Goal: Information Seeking & Learning: Learn about a topic

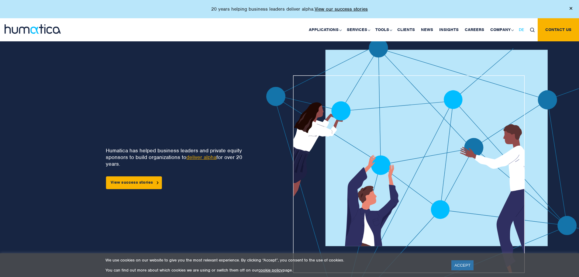
click at [520, 31] on span "DE" at bounding box center [520, 29] width 5 height 5
click at [509, 30] on img at bounding box center [509, 30] width 5 height 5
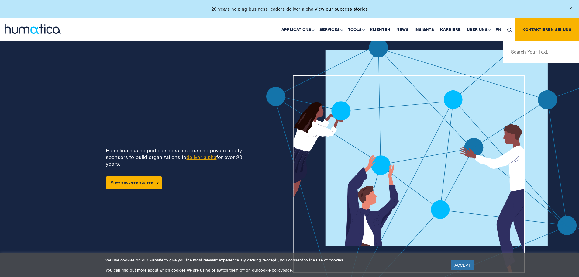
click at [521, 55] on input "text" at bounding box center [541, 52] width 70 height 16
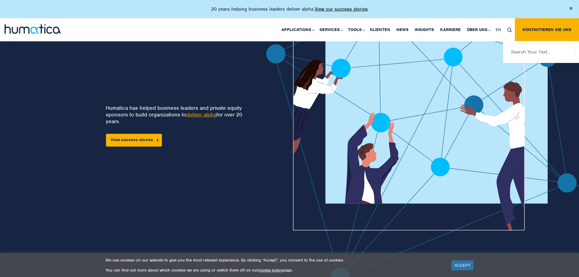
scroll to position [61, 0]
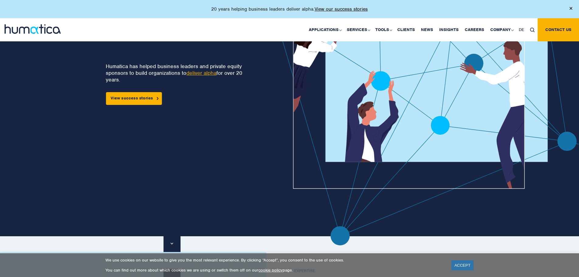
scroll to position [30, 0]
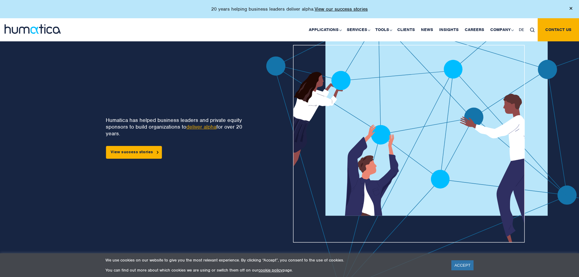
drag, startPoint x: 104, startPoint y: 136, endPoint x: 117, endPoint y: 111, distance: 28.0
click at [117, 111] on div "Humatica has helped business leaders and private equity sponsors to build organ…" at bounding box center [119, 153] width 201 height 291
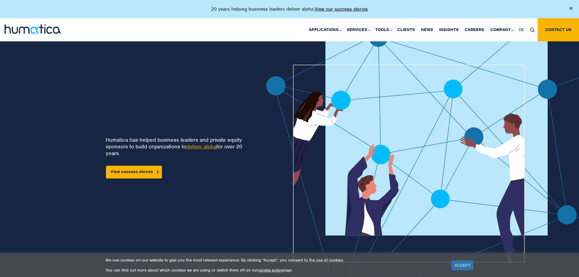
scroll to position [0, 0]
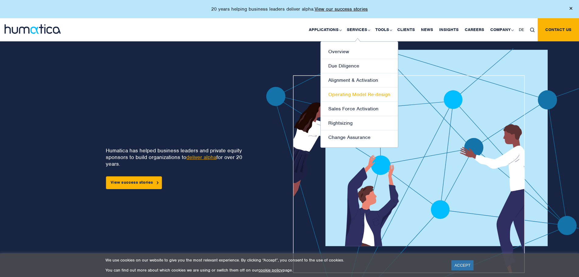
click at [358, 96] on link "Operating Model Re-design" at bounding box center [358, 94] width 77 height 14
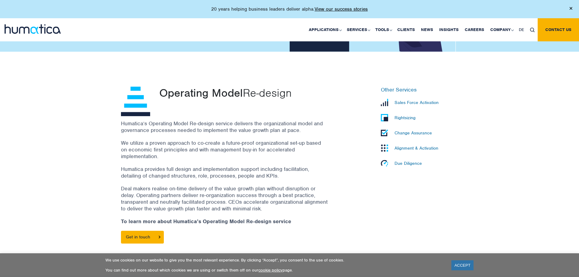
scroll to position [152, 0]
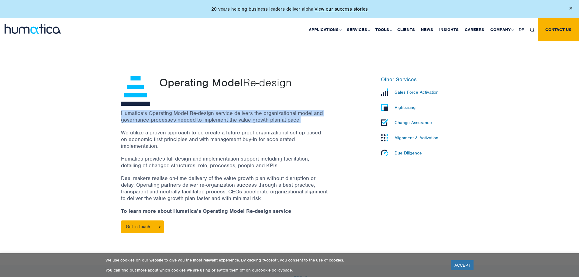
drag, startPoint x: 121, startPoint y: 112, endPoint x: 302, endPoint y: 122, distance: 181.0
click at [302, 122] on p "Humatica’s Operating Model Re-design service delivers the organizational model …" at bounding box center [224, 116] width 207 height 13
copy p "Humatica’s Operating Model Re-design service delivers the organizational model …"
